Goal: Task Accomplishment & Management: Use online tool/utility

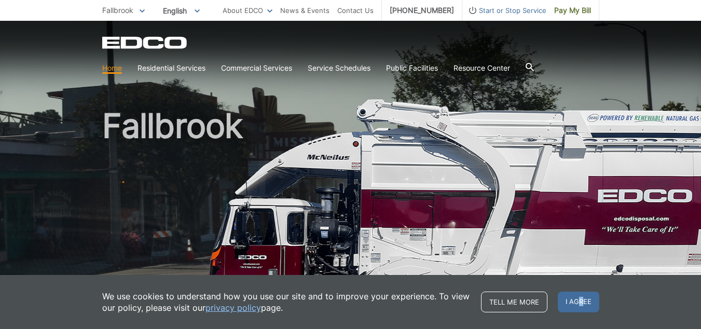
click at [582, 298] on span "I agree" at bounding box center [579, 301] width 42 height 21
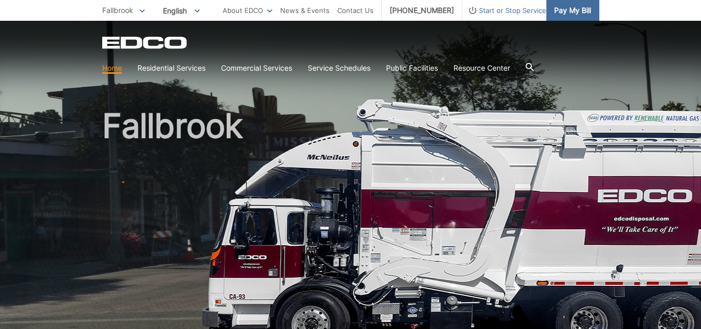
click at [578, 8] on span "Pay My Bill" at bounding box center [572, 10] width 37 height 11
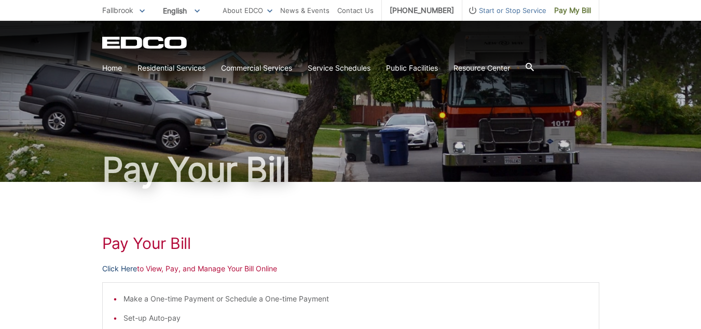
click at [122, 269] on link "Click Here" at bounding box center [119, 268] width 35 height 11
